Goal: Information Seeking & Learning: Learn about a topic

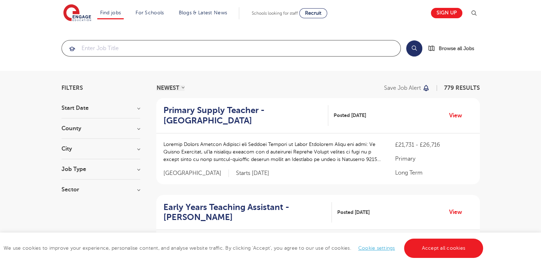
click at [136, 45] on input "search" at bounding box center [231, 48] width 338 height 16
type input "c"
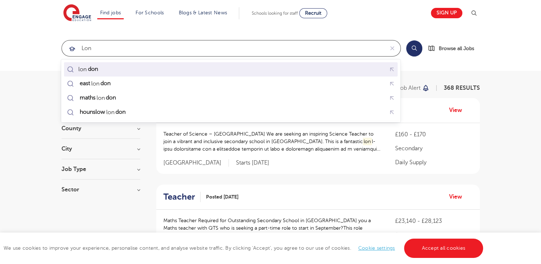
click at [97, 71] on mark "don" at bounding box center [92, 69] width 12 height 9
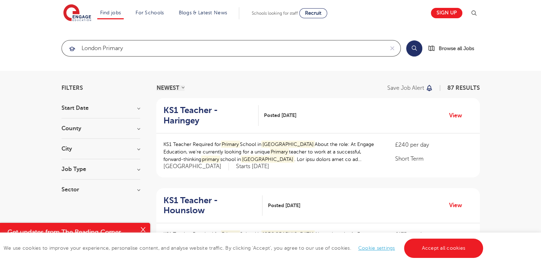
type input "london primary"
click at [414, 46] on button "Search" at bounding box center [414, 48] width 16 height 16
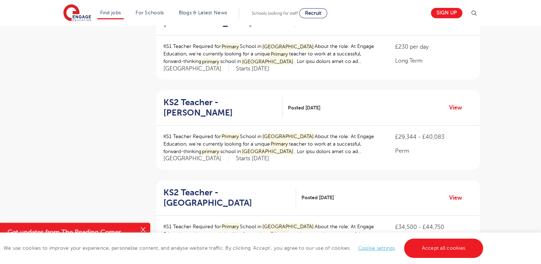
scroll to position [343, 0]
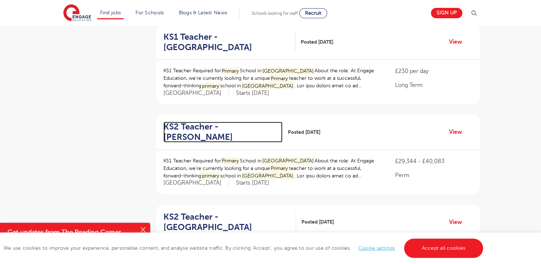
click at [223, 121] on h2 "KS2 Teacher - Sutton" at bounding box center [219, 131] width 113 height 21
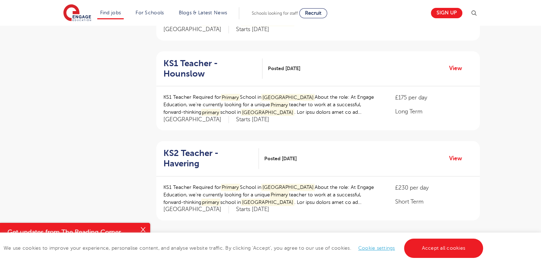
scroll to position [829, 0]
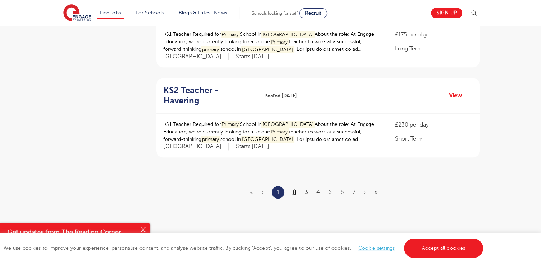
click at [293, 189] on link "2" at bounding box center [294, 192] width 3 height 6
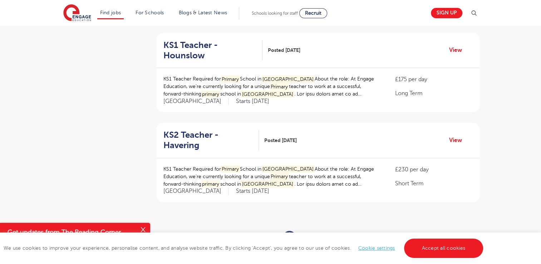
scroll to position [786, 0]
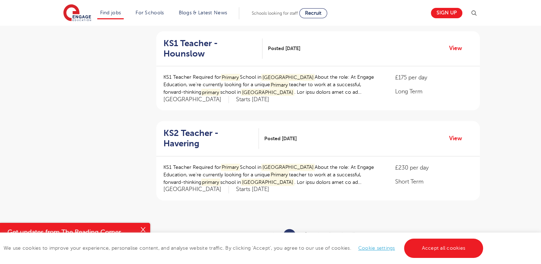
click at [306, 232] on link "3" at bounding box center [305, 235] width 3 height 6
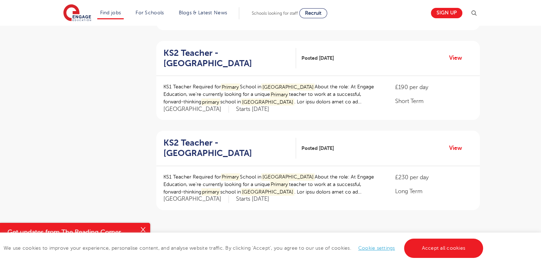
scroll to position [815, 0]
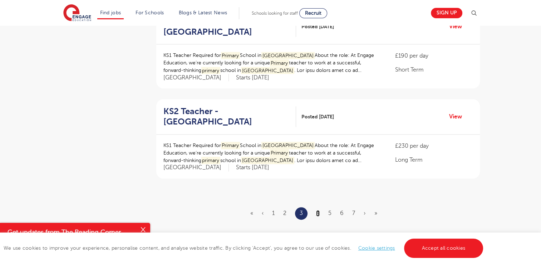
click at [316, 210] on link "4" at bounding box center [318, 213] width 4 height 6
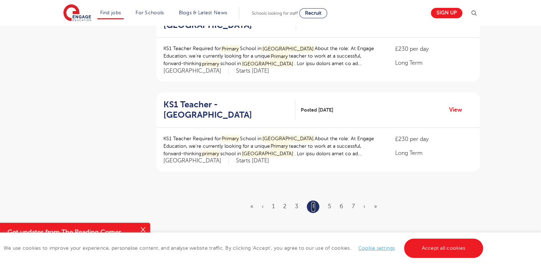
scroll to position [0, 0]
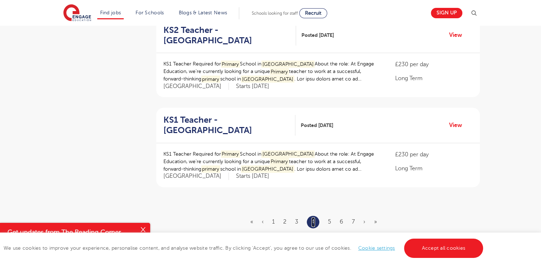
scroll to position [800, 0]
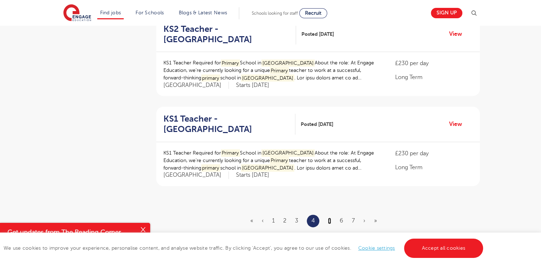
click at [330, 217] on link "5" at bounding box center [329, 220] width 3 height 6
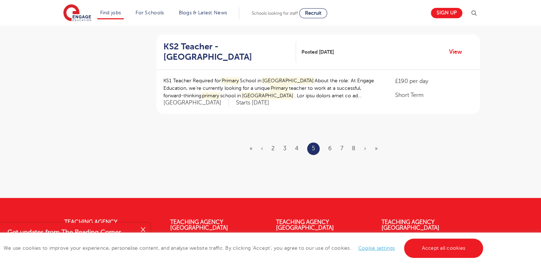
scroll to position [900, 0]
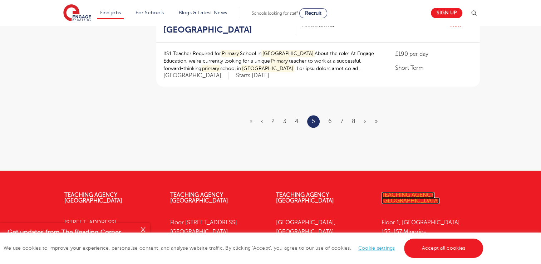
click at [402, 191] on link "Teaching Agency [GEOGRAPHIC_DATA]" at bounding box center [410, 197] width 58 height 12
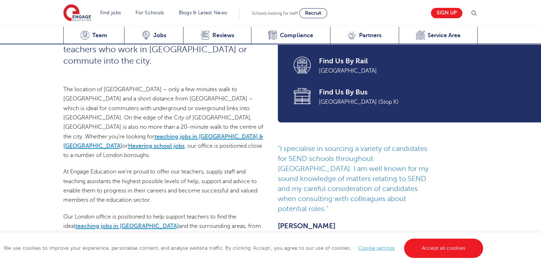
scroll to position [314, 0]
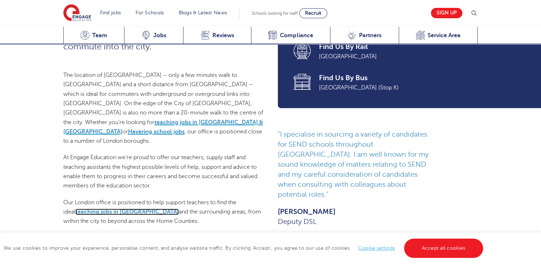
click at [120, 208] on span "teaching jobs in London" at bounding box center [126, 211] width 103 height 6
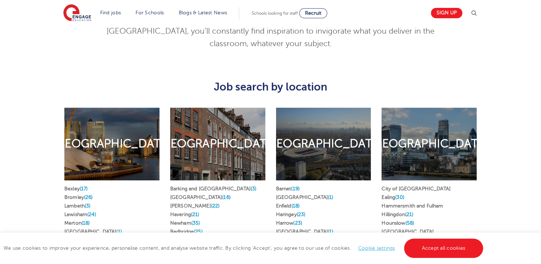
scroll to position [343, 0]
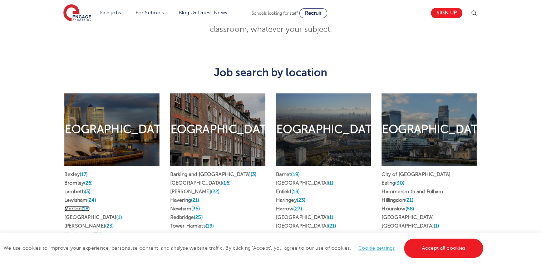
click at [76, 206] on link "Merton (18)" at bounding box center [76, 208] width 25 height 5
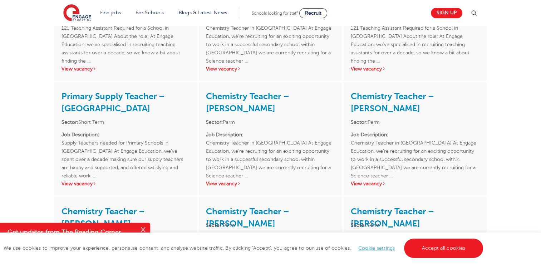
scroll to position [1200, 0]
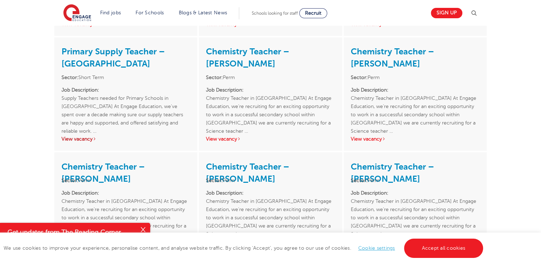
click at [79, 139] on link "View vacancy" at bounding box center [78, 138] width 35 height 5
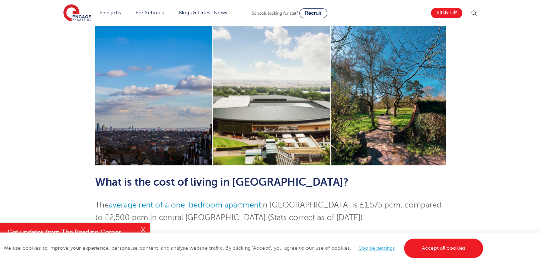
scroll to position [200, 0]
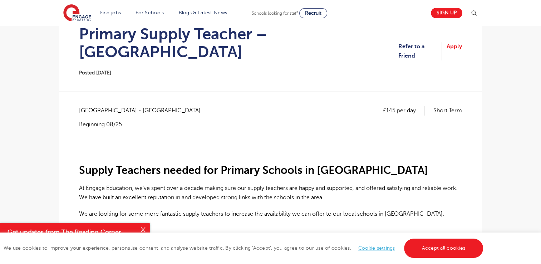
scroll to position [71, 0]
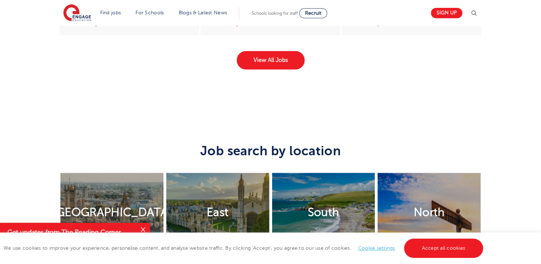
scroll to position [1229, 0]
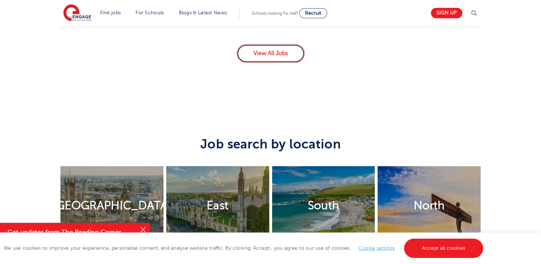
click at [270, 49] on link "View All Jobs" at bounding box center [271, 53] width 68 height 19
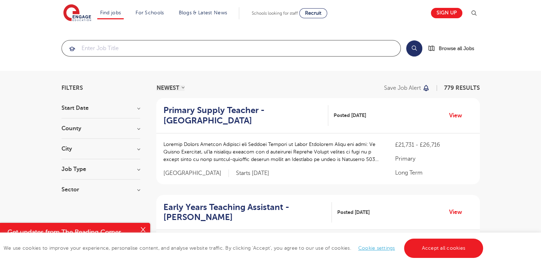
click at [196, 44] on input "search" at bounding box center [231, 48] width 338 height 16
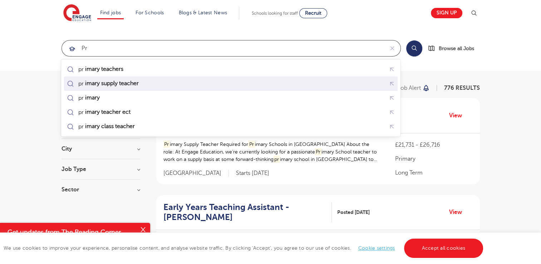
click at [135, 83] on mark "imary supply teacher" at bounding box center [112, 83] width 56 height 9
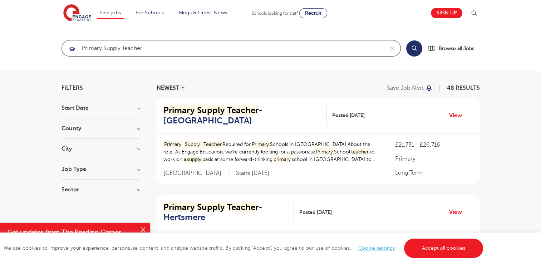
type input "primary supply teacher"
click at [410, 48] on button "Search" at bounding box center [414, 48] width 16 height 16
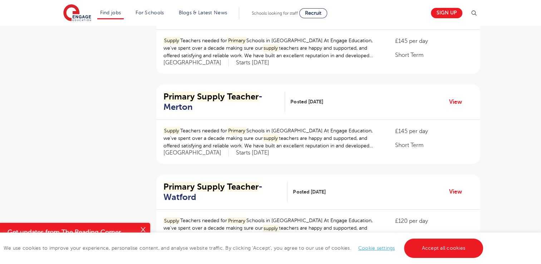
scroll to position [214, 0]
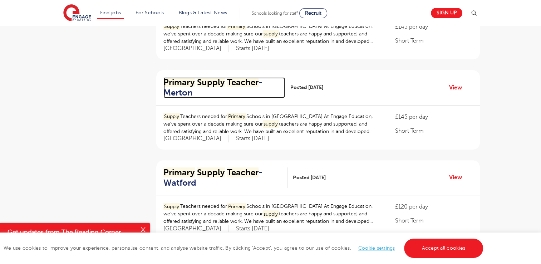
click at [179, 91] on h2 "Primary Supply Teacher - Merton" at bounding box center [221, 87] width 116 height 21
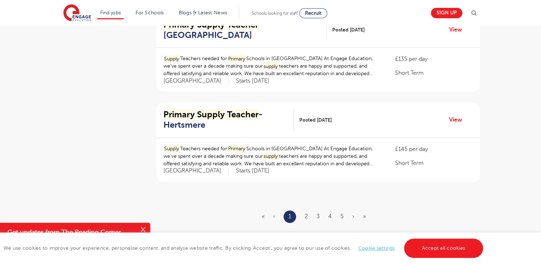
scroll to position [810, 0]
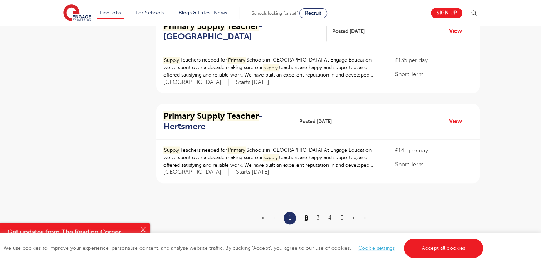
click at [305, 214] on link "2" at bounding box center [305, 217] width 3 height 6
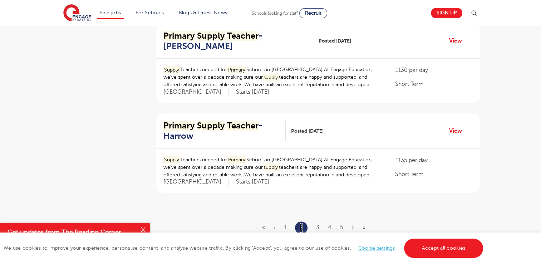
scroll to position [829, 0]
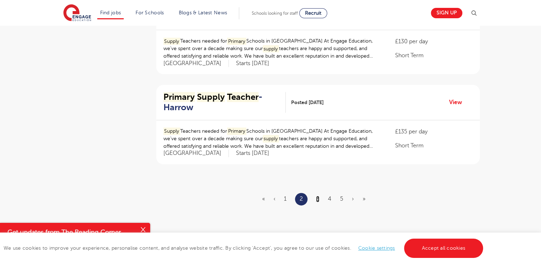
click at [316, 195] on link "3" at bounding box center [317, 198] width 3 height 6
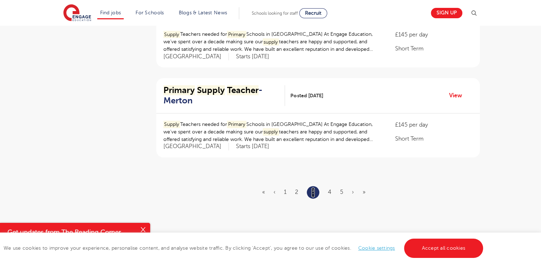
scroll to position [0, 0]
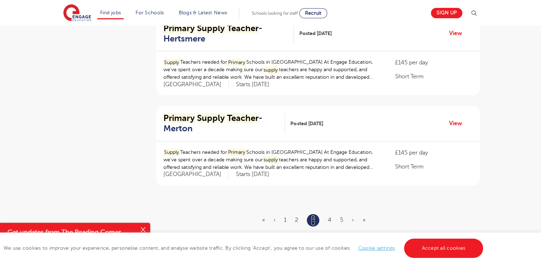
scroll to position [815, 0]
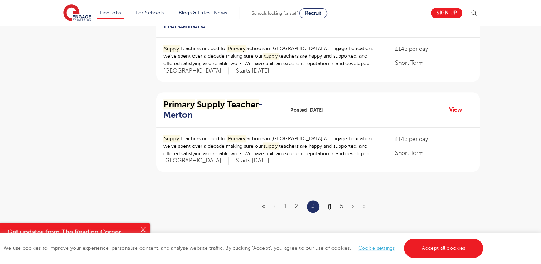
click at [330, 203] on link "4" at bounding box center [330, 206] width 4 height 6
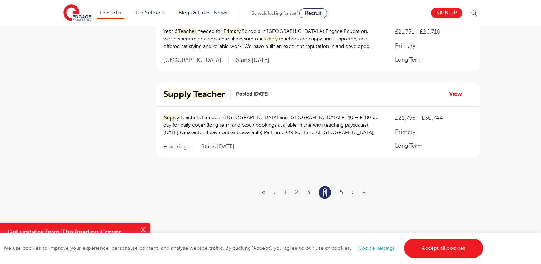
scroll to position [843, 0]
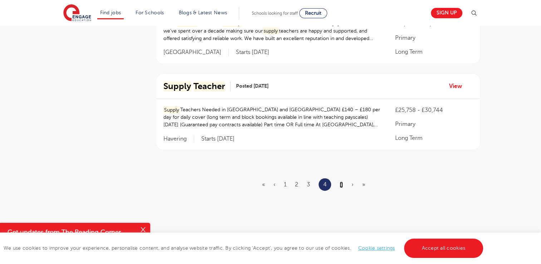
click at [341, 181] on link "5" at bounding box center [340, 184] width 3 height 6
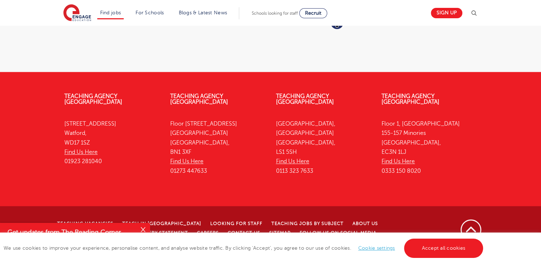
scroll to position [0, 0]
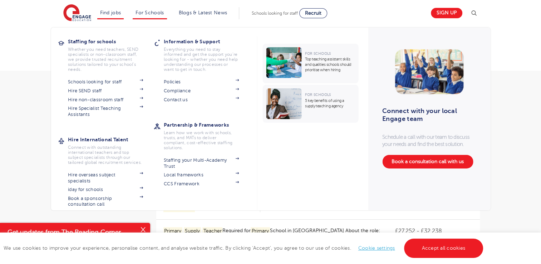
click at [150, 17] on li "For Schools Staffing for schools Whether you need teachers, SEND specialists or…" at bounding box center [150, 13] width 34 height 12
click at [155, 17] on li "For Schools Staffing for schools Whether you need teachers, SEND specialists or…" at bounding box center [150, 13] width 34 height 12
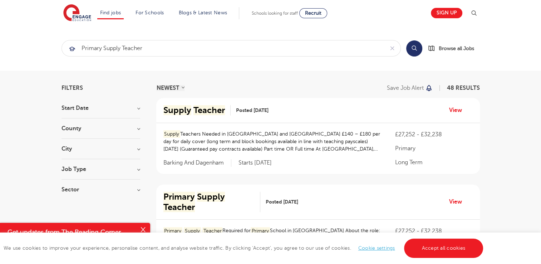
click at [273, 12] on span "Schools looking for staff" at bounding box center [275, 13] width 46 height 5
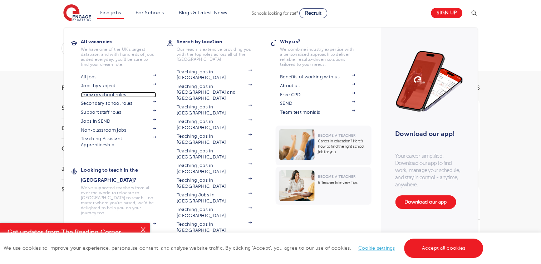
click at [98, 97] on link "Primary school roles" at bounding box center [118, 95] width 75 height 6
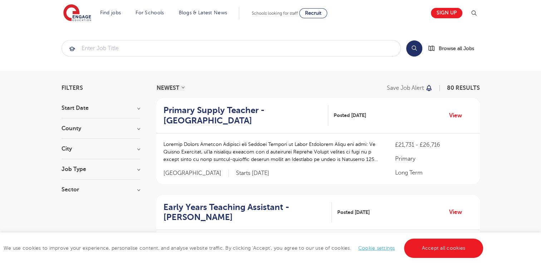
click at [136, 107] on h3 "Start Date" at bounding box center [100, 108] width 79 height 6
click at [72, 120] on label "September 80" at bounding box center [92, 122] width 41 height 9
click at [72, 120] on input "September 80" at bounding box center [74, 121] width 5 height 5
click at [66, 122] on div "September 80" at bounding box center [100, 123] width 79 height 11
click at [72, 122] on label "September 80" at bounding box center [92, 122] width 41 height 9
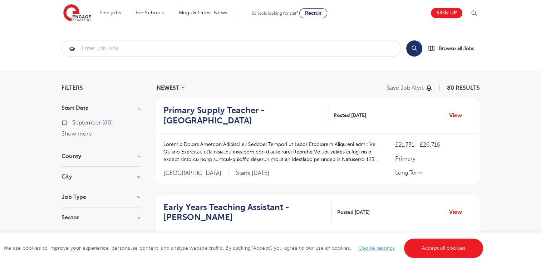
click at [72, 122] on input "September 80" at bounding box center [74, 121] width 5 height 5
click at [137, 158] on h3 "County" at bounding box center [100, 156] width 79 height 6
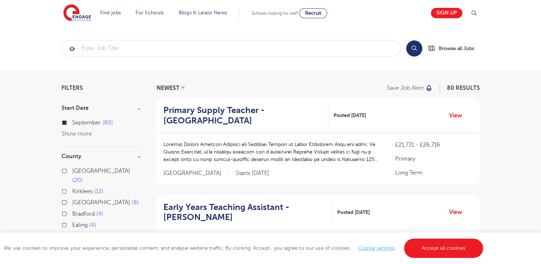
click at [136, 155] on h3 "County" at bounding box center [100, 156] width 79 height 6
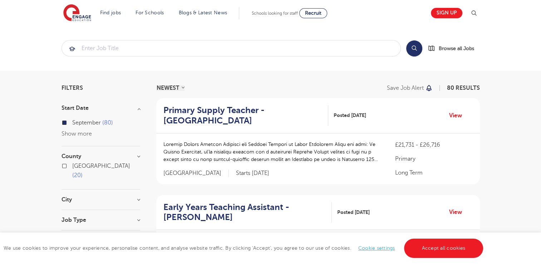
click at [136, 155] on h3 "County" at bounding box center [100, 156] width 79 height 6
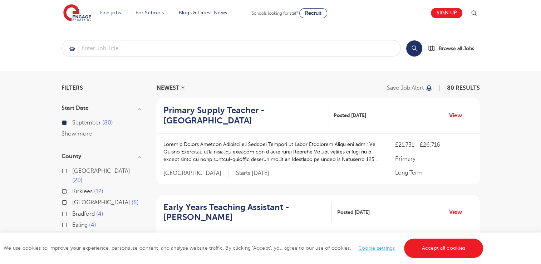
click at [136, 155] on h3 "County" at bounding box center [100, 156] width 79 height 6
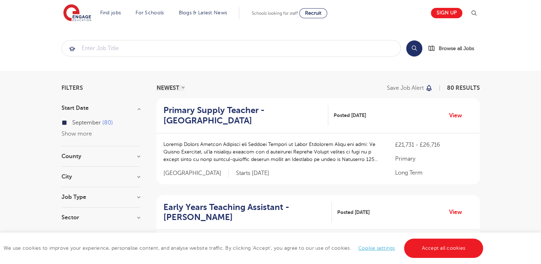
click at [138, 178] on h3 "City" at bounding box center [100, 177] width 79 height 6
drag, startPoint x: 138, startPoint y: 179, endPoint x: 140, endPoint y: 126, distance: 52.9
click at [140, 126] on section "Start Date September 80 Show more County Leeds 20 Kirklees 12 West Sussex 8 Bra…" at bounding box center [100, 207] width 79 height 204
drag, startPoint x: 140, startPoint y: 126, endPoint x: 124, endPoint y: 85, distance: 43.5
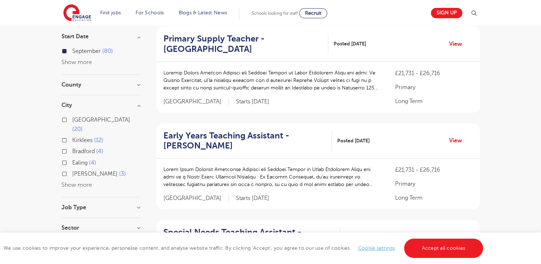
scroll to position [86, 0]
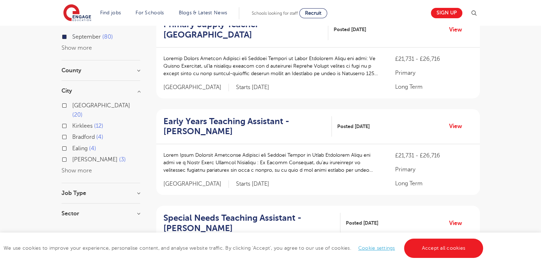
click at [86, 167] on button "Show more" at bounding box center [76, 170] width 30 height 6
click at [72, 177] on label "Lambeth 3" at bounding box center [87, 181] width 31 height 9
click at [72, 179] on input "Lambeth 3" at bounding box center [74, 181] width 5 height 5
checkbox input "true"
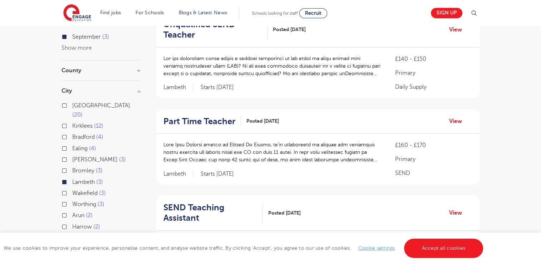
click at [64, 166] on div "Bromley 3" at bounding box center [100, 171] width 79 height 11
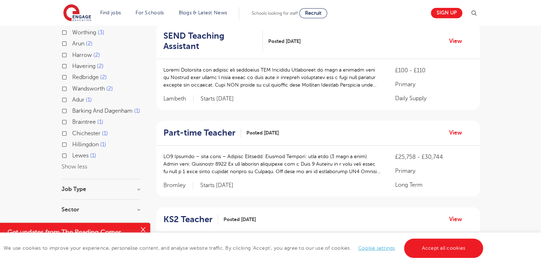
scroll to position [272, 0]
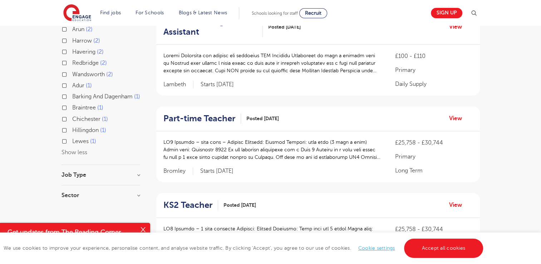
click at [262, 120] on span "Posted [DATE]" at bounding box center [262, 119] width 33 height 8
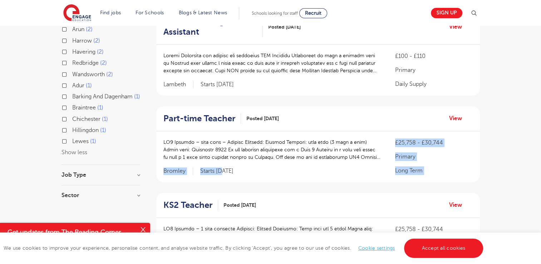
click at [222, 167] on div "£25,758 - £30,744 Primary Long Term Bromley Starts 2025-09-02" at bounding box center [317, 156] width 323 height 51
click at [222, 167] on p "Starts [DATE]" at bounding box center [216, 171] width 33 height 8
click at [453, 117] on link "View" at bounding box center [458, 118] width 18 height 9
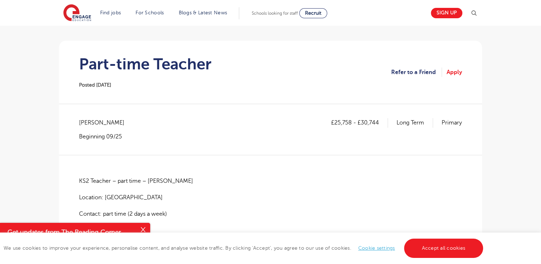
scroll to position [43, 0]
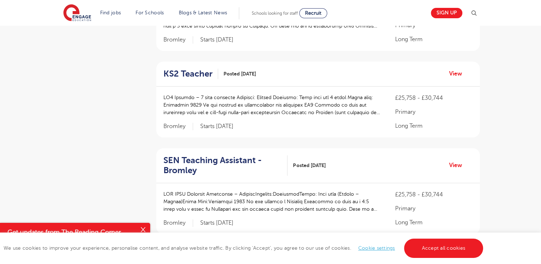
scroll to position [404, 0]
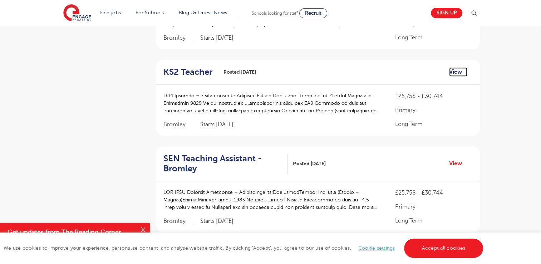
click at [457, 69] on link "View" at bounding box center [458, 71] width 18 height 9
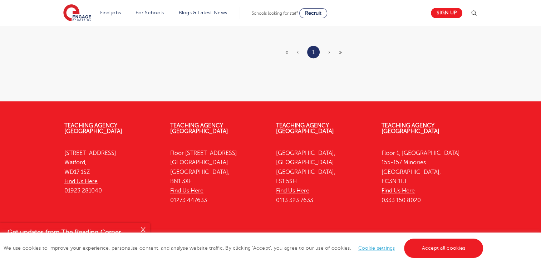
scroll to position [632, 0]
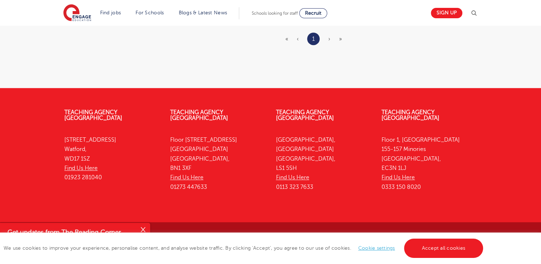
click at [326, 37] on ul "« ‹ 1 › »" at bounding box center [317, 39] width 65 height 13
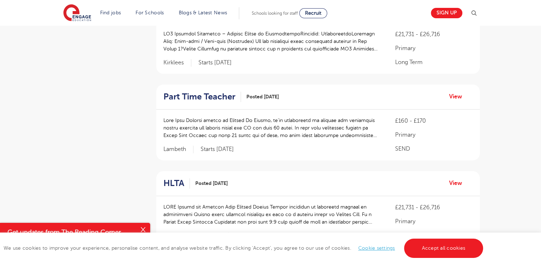
scroll to position [800, 0]
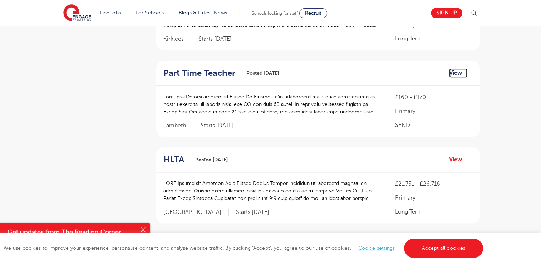
click at [452, 68] on link "View" at bounding box center [458, 72] width 18 height 9
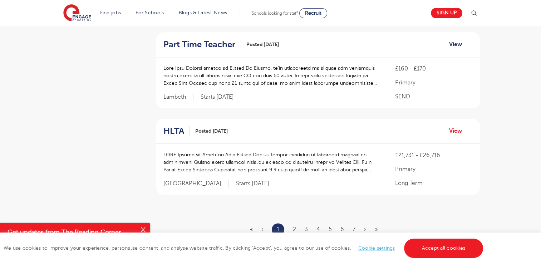
scroll to position [872, 0]
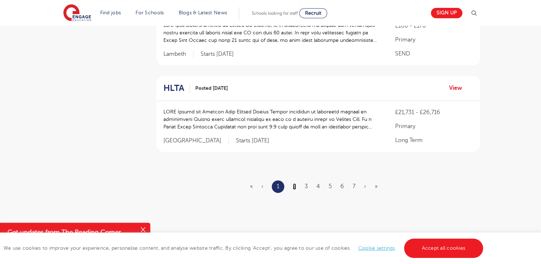
click at [293, 183] on link "2" at bounding box center [294, 186] width 3 height 6
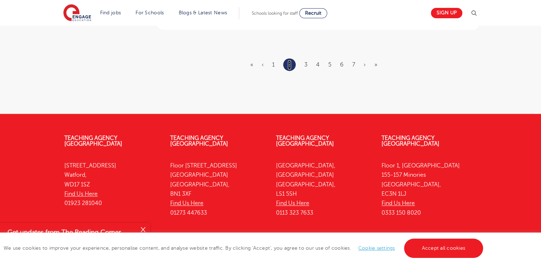
scroll to position [1015, 0]
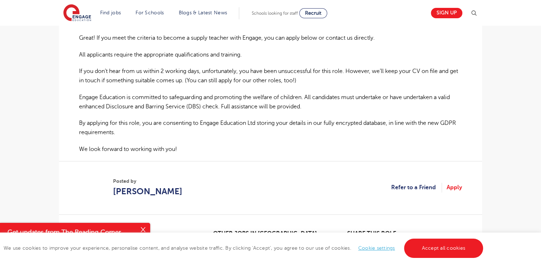
scroll to position [529, 0]
